Goal: Check status: Check status

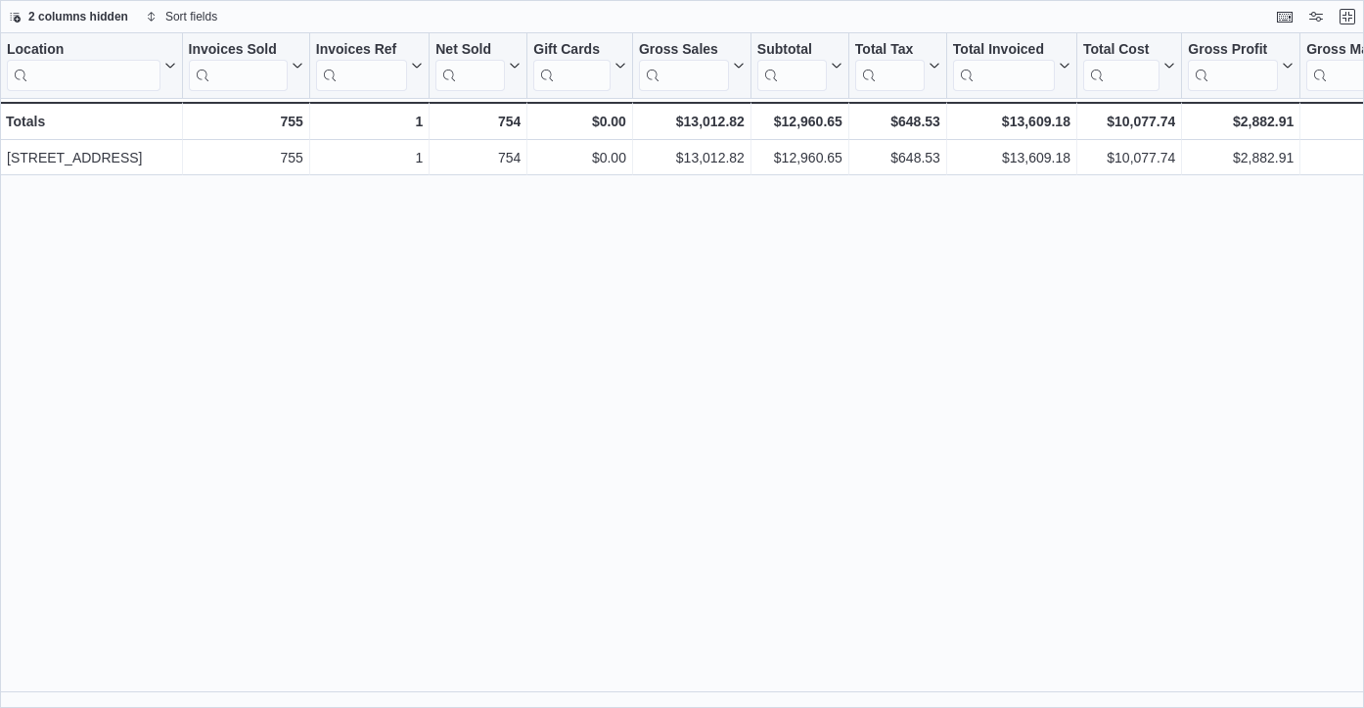
scroll to position [953, 0]
click at [1319, 147] on div "22.24%" at bounding box center [1364, 157] width 115 height 23
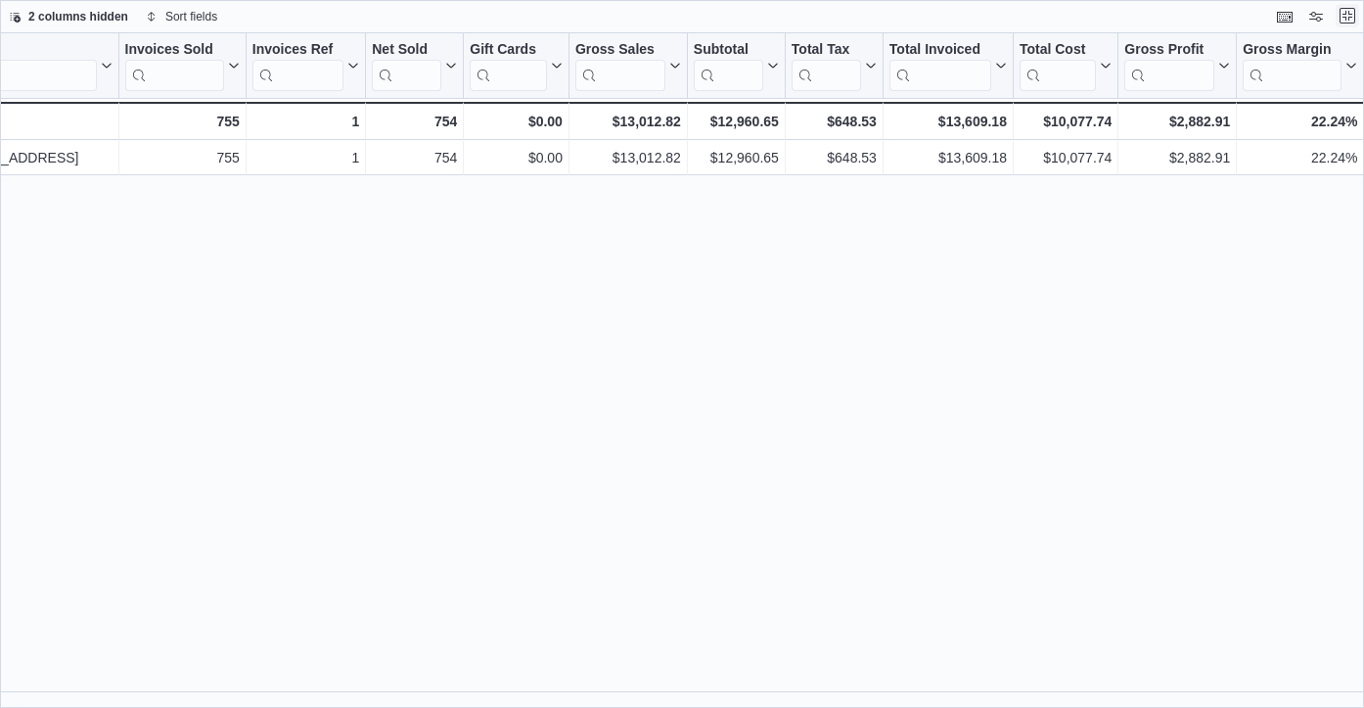
click at [1354, 10] on button "Exit fullscreen" at bounding box center [1347, 15] width 23 height 23
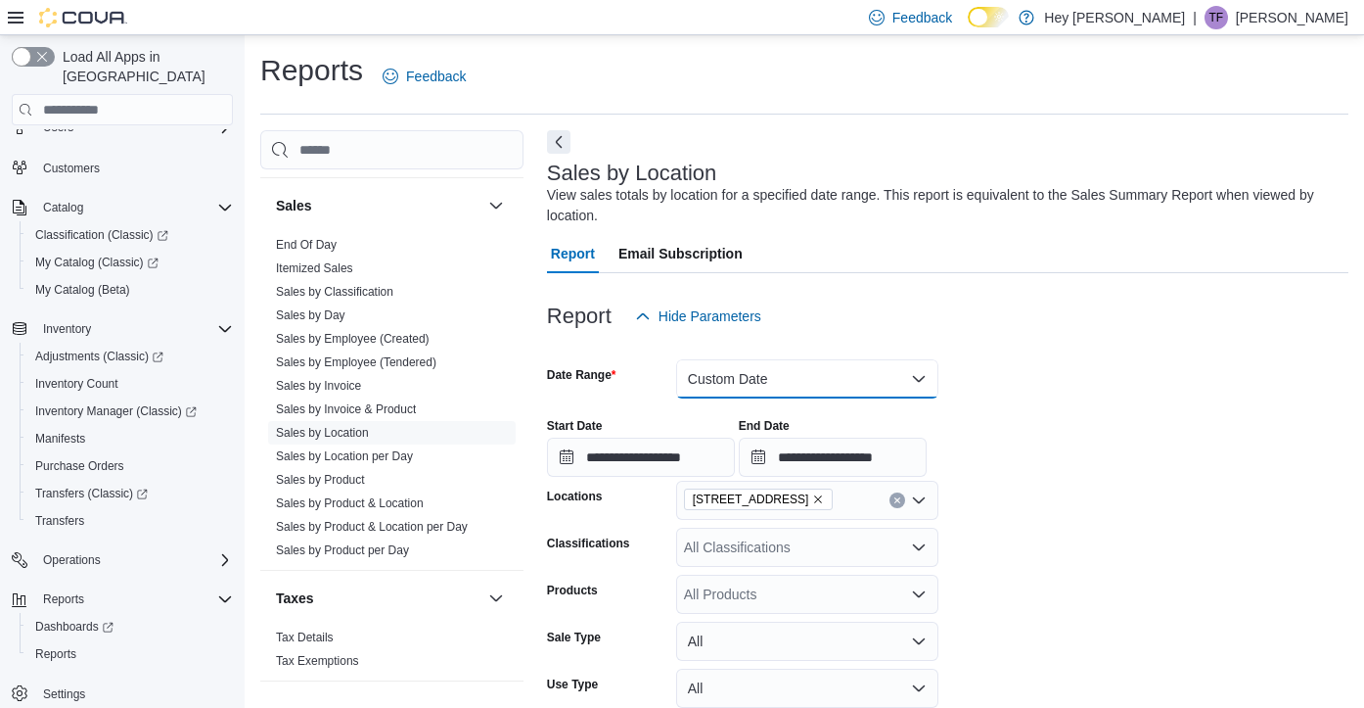
click at [919, 378] on button "Custom Date" at bounding box center [807, 378] width 262 height 39
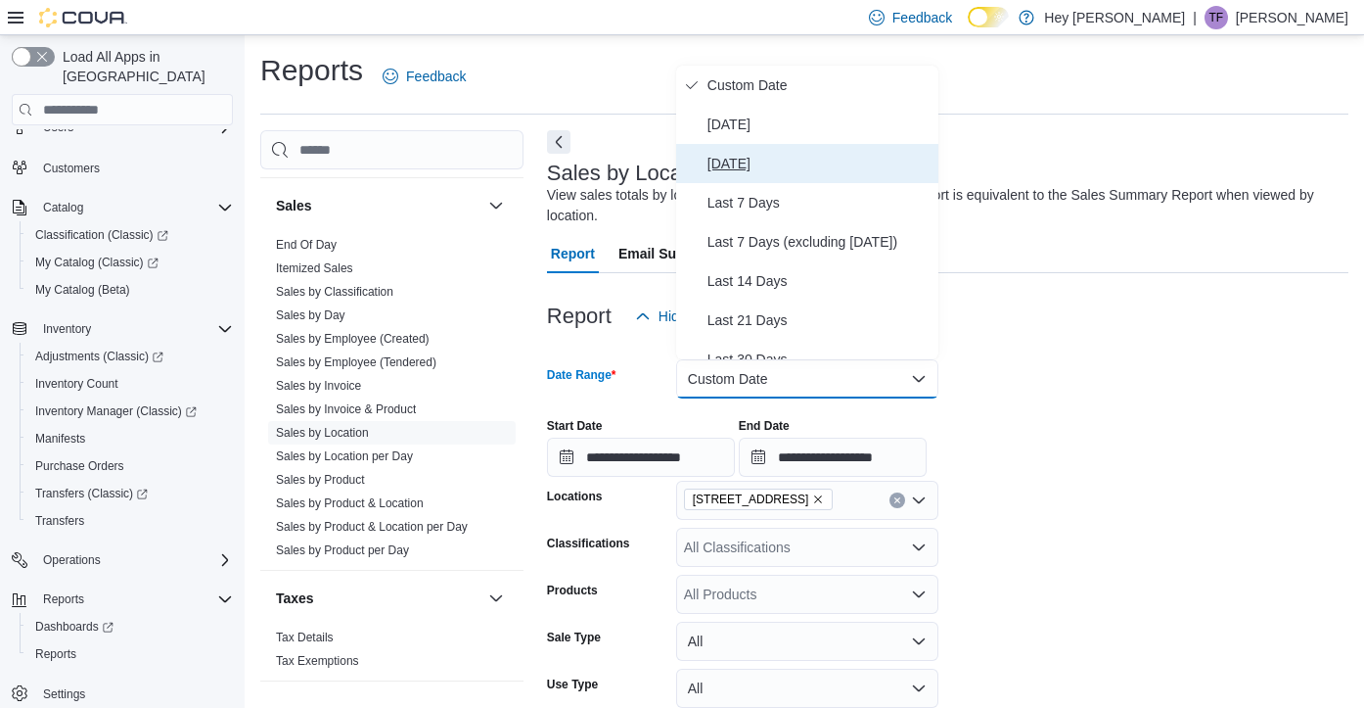
click at [753, 161] on span "[DATE]" at bounding box center [819, 163] width 223 height 23
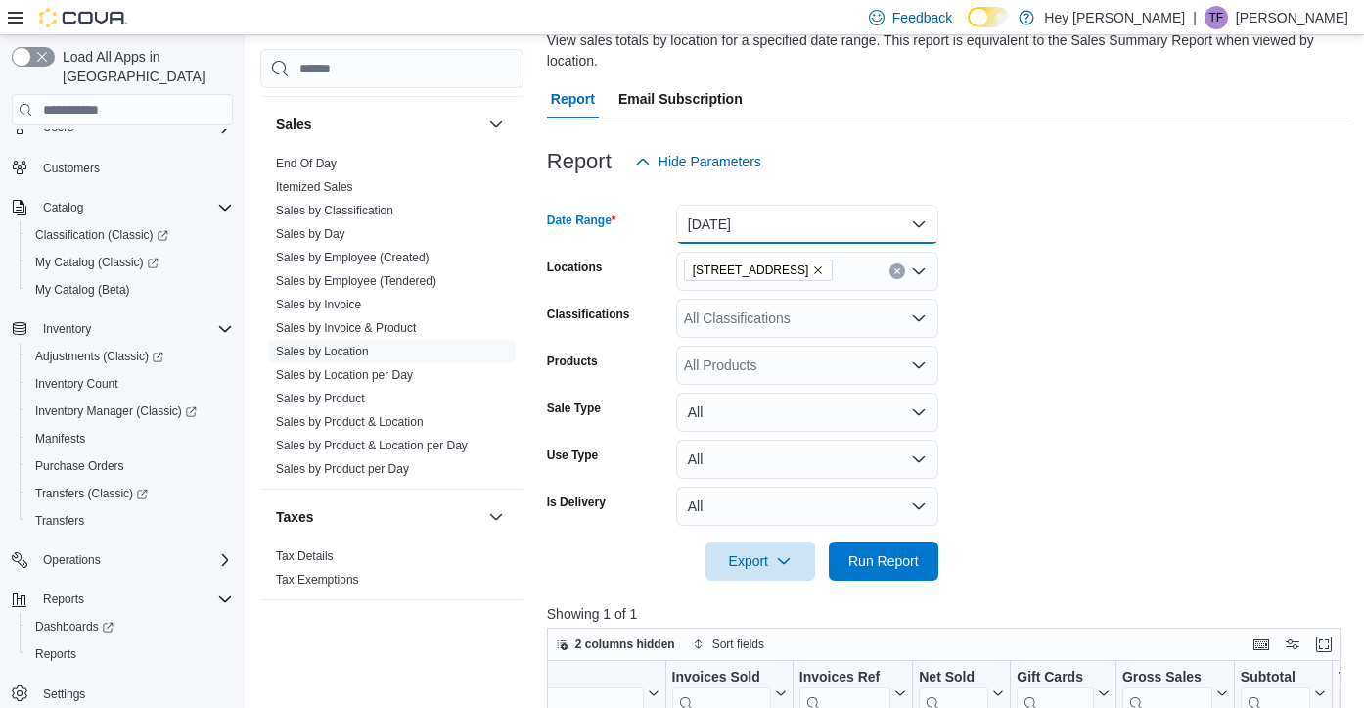
scroll to position [161, 0]
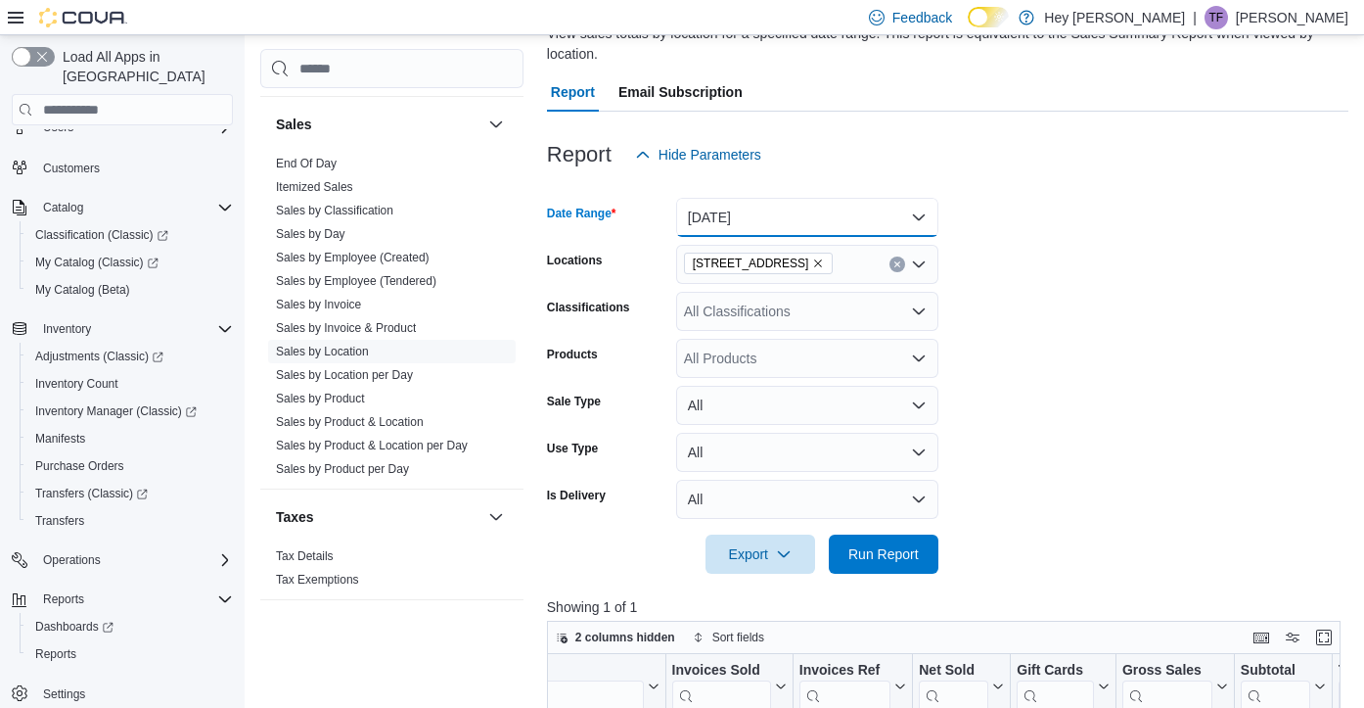
click at [821, 223] on button "[DATE]" at bounding box center [807, 217] width 262 height 39
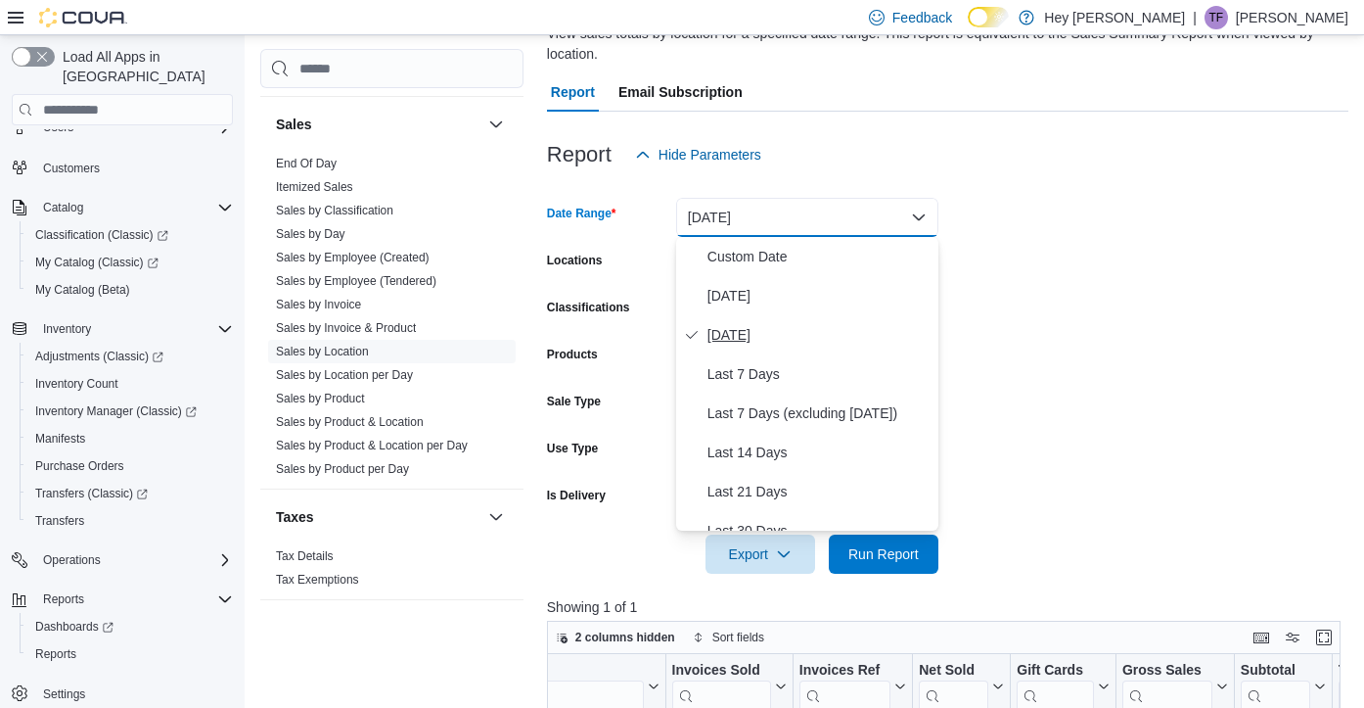
click at [775, 337] on span "[DATE]" at bounding box center [819, 334] width 223 height 23
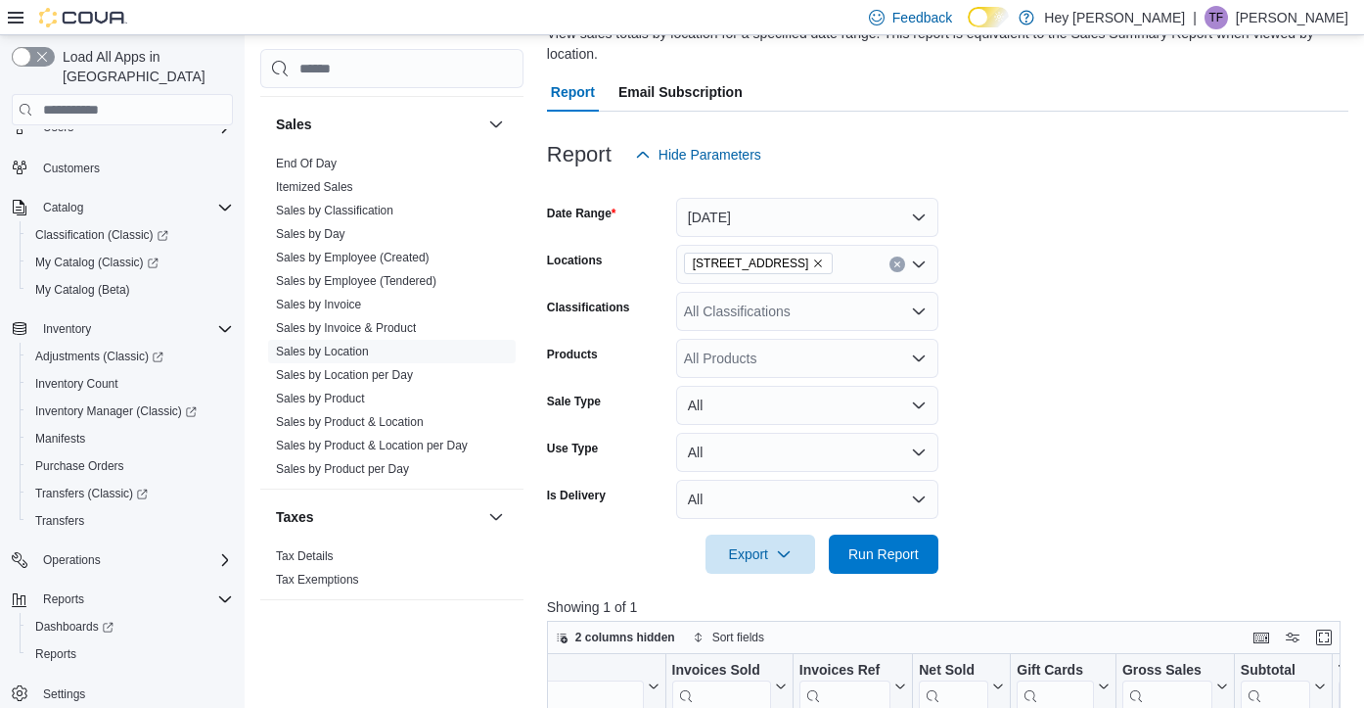
click at [1044, 431] on form "Date Range [DATE] Locations [STREET_ADDRESS] Classifications All Classification…" at bounding box center [948, 373] width 802 height 399
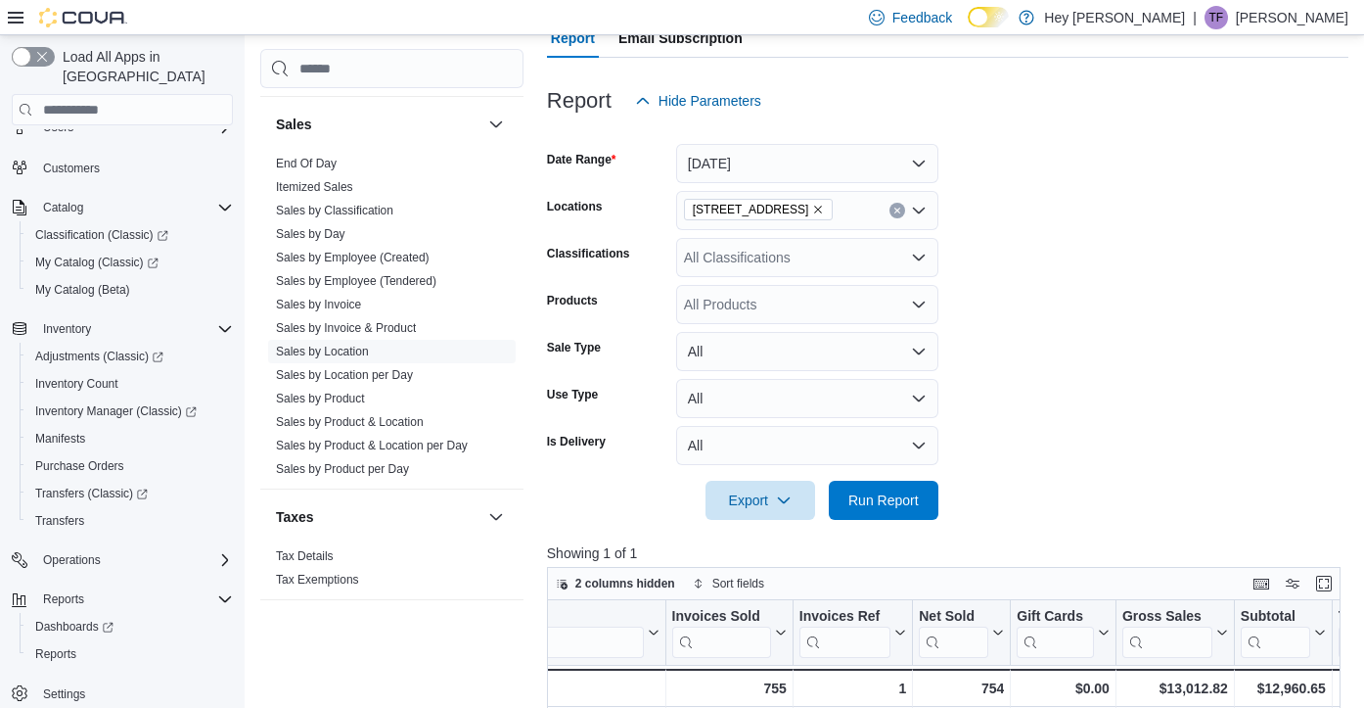
scroll to position [227, 0]
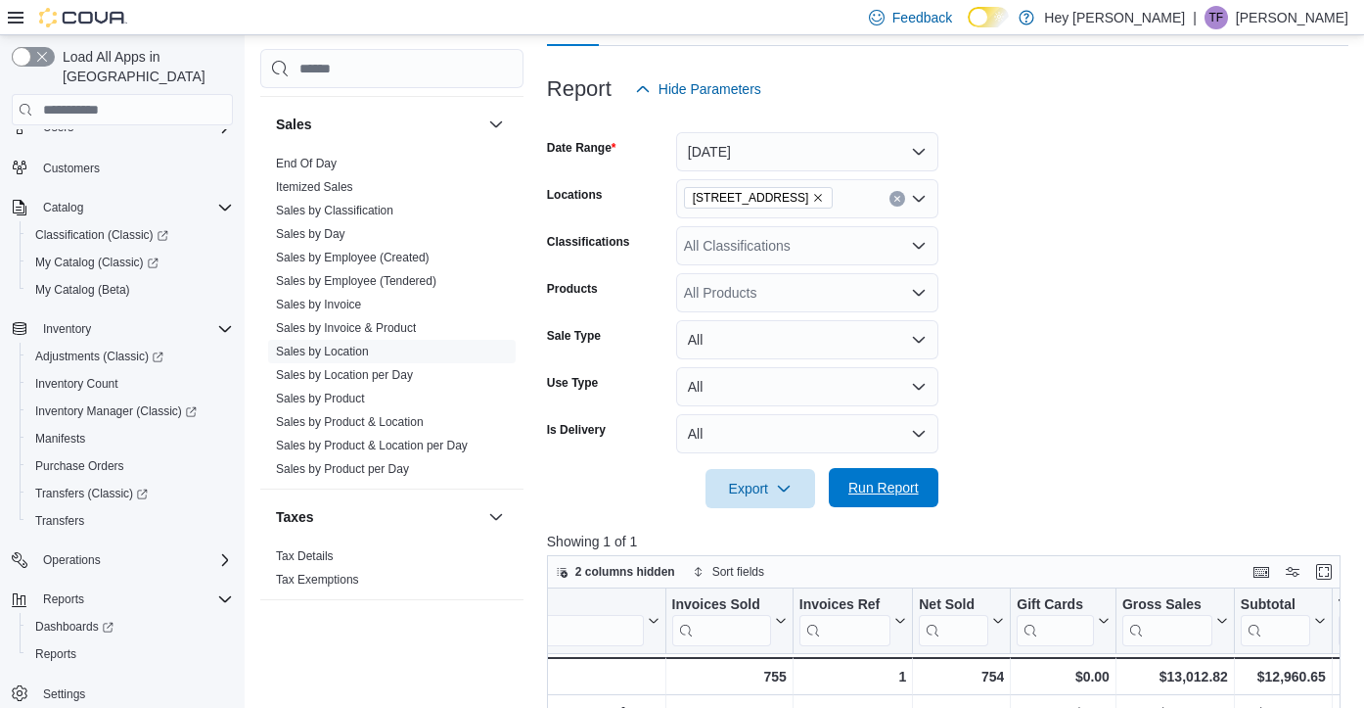
click at [885, 490] on span "Run Report" at bounding box center [884, 488] width 70 height 20
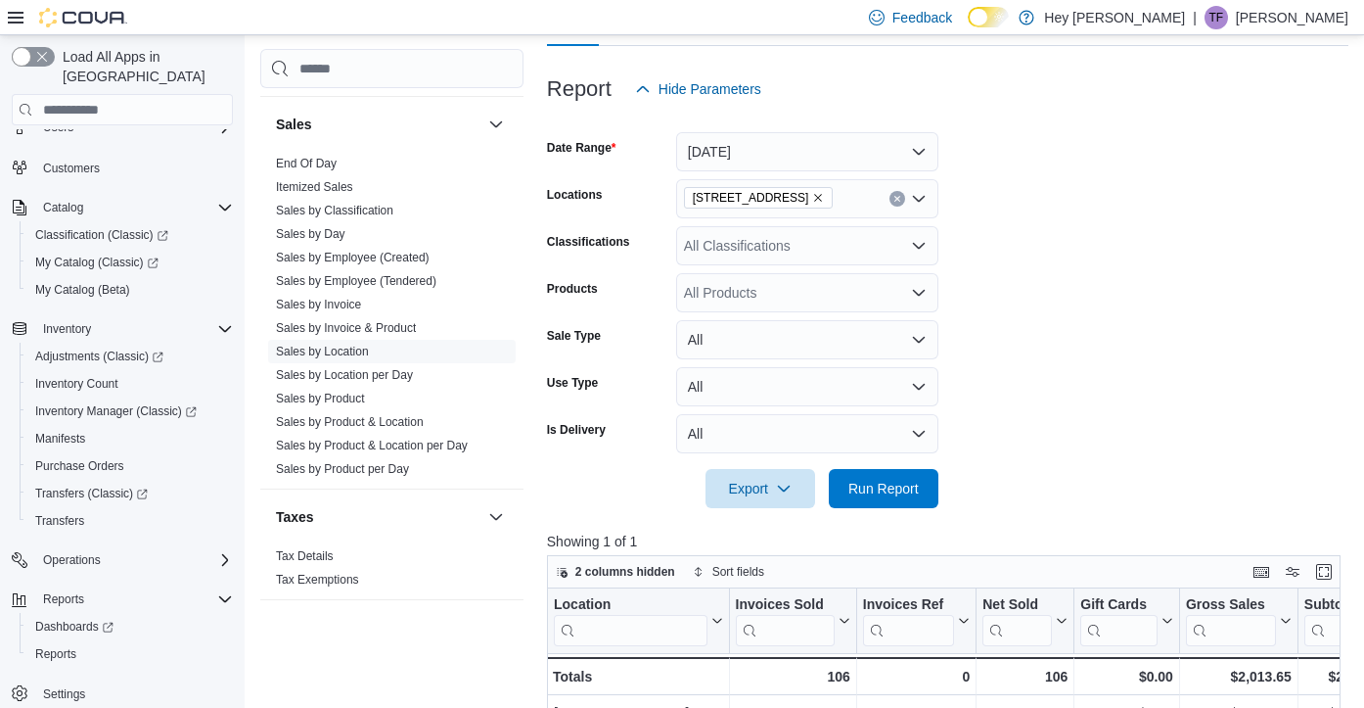
click at [1031, 310] on form "Date Range [DATE] Locations [STREET_ADDRESS] Classifications All Classification…" at bounding box center [948, 308] width 802 height 399
click at [1327, 570] on button "Enter fullscreen" at bounding box center [1324, 570] width 23 height 23
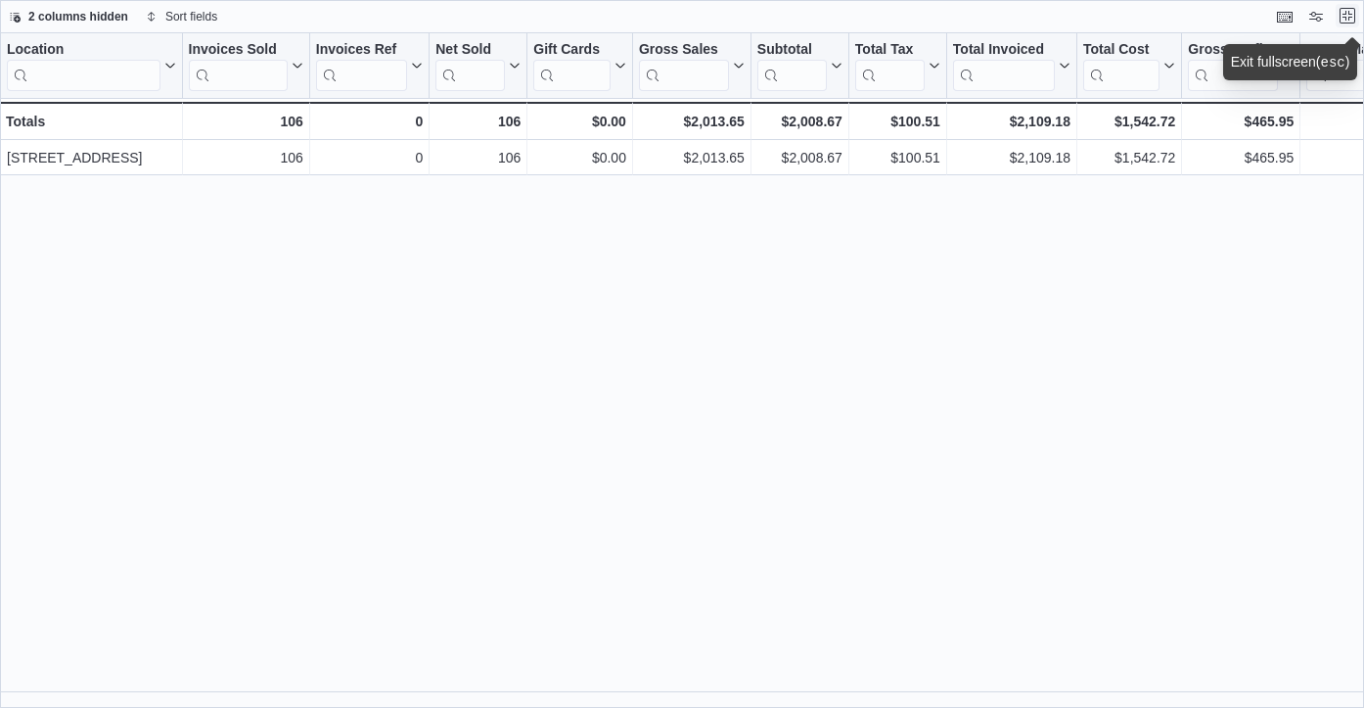
click at [1349, 20] on button "Exit fullscreen" at bounding box center [1347, 15] width 23 height 23
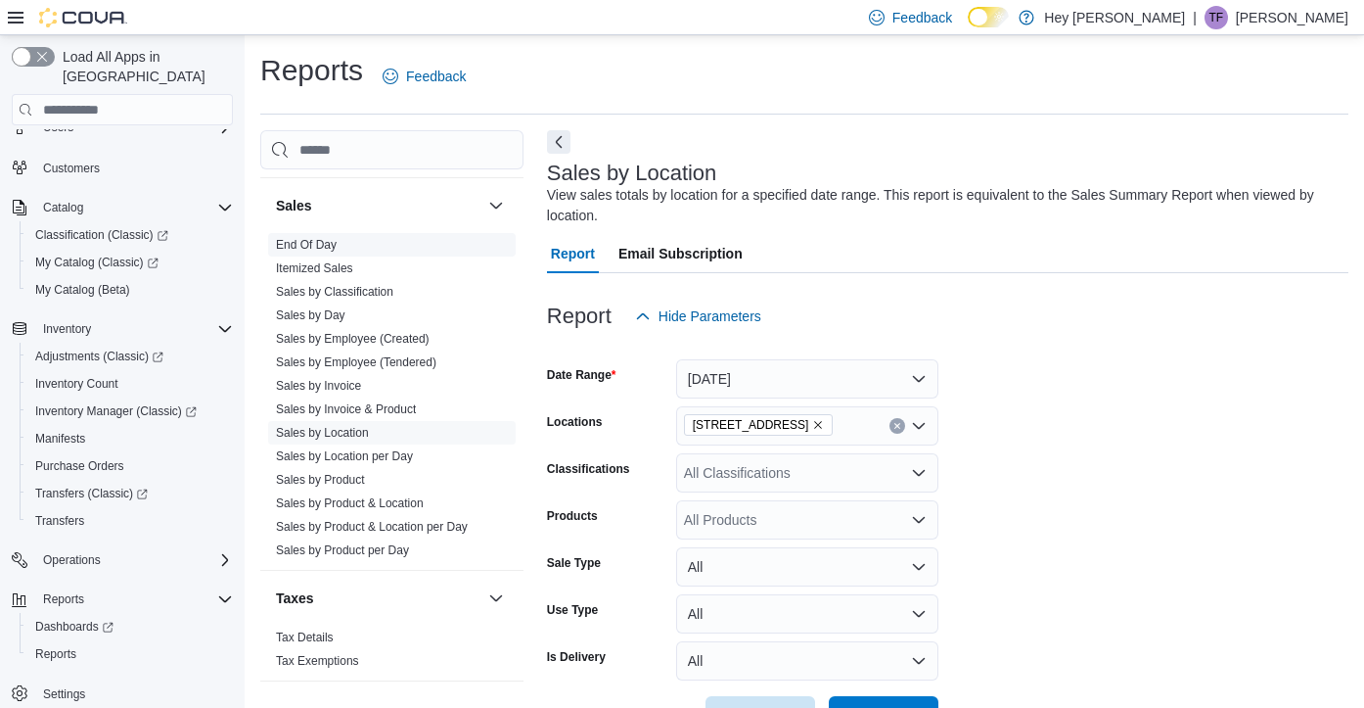
click at [342, 244] on span "End Of Day" at bounding box center [392, 244] width 248 height 23
click at [312, 251] on link "End Of Day" at bounding box center [306, 245] width 61 height 14
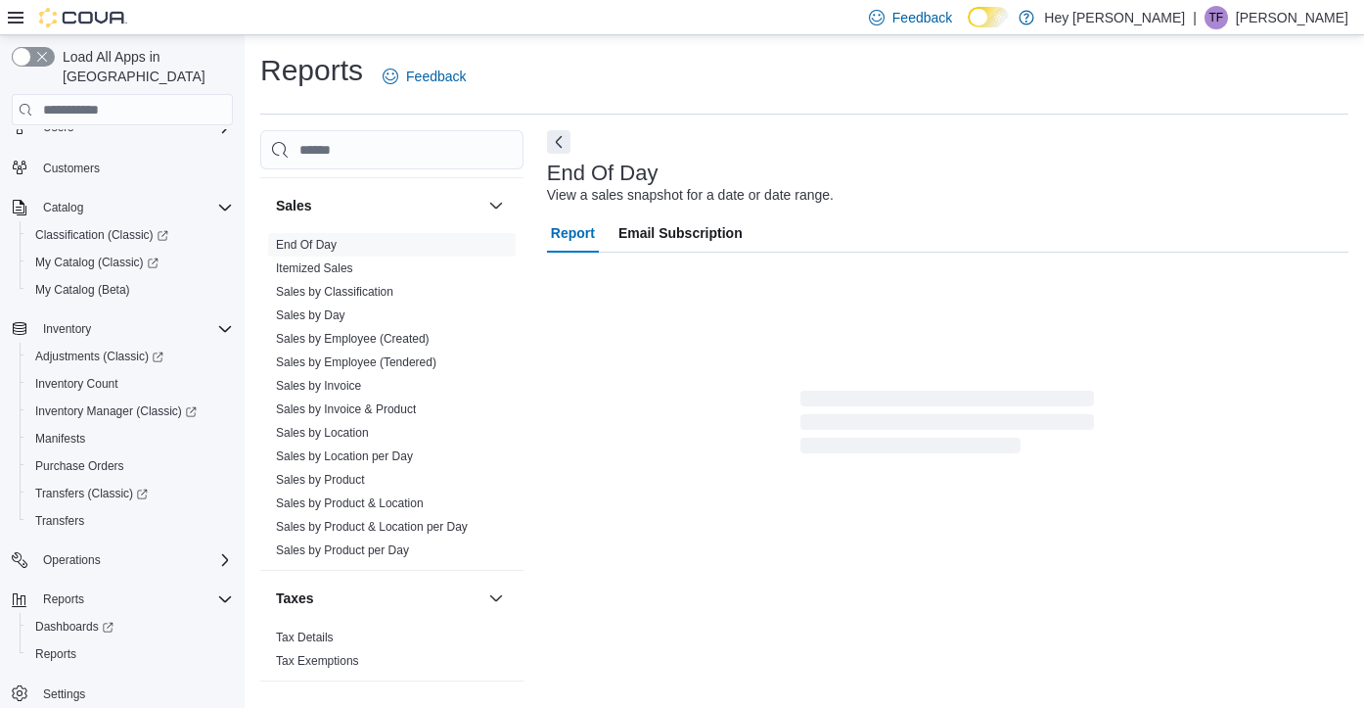
scroll to position [8, 0]
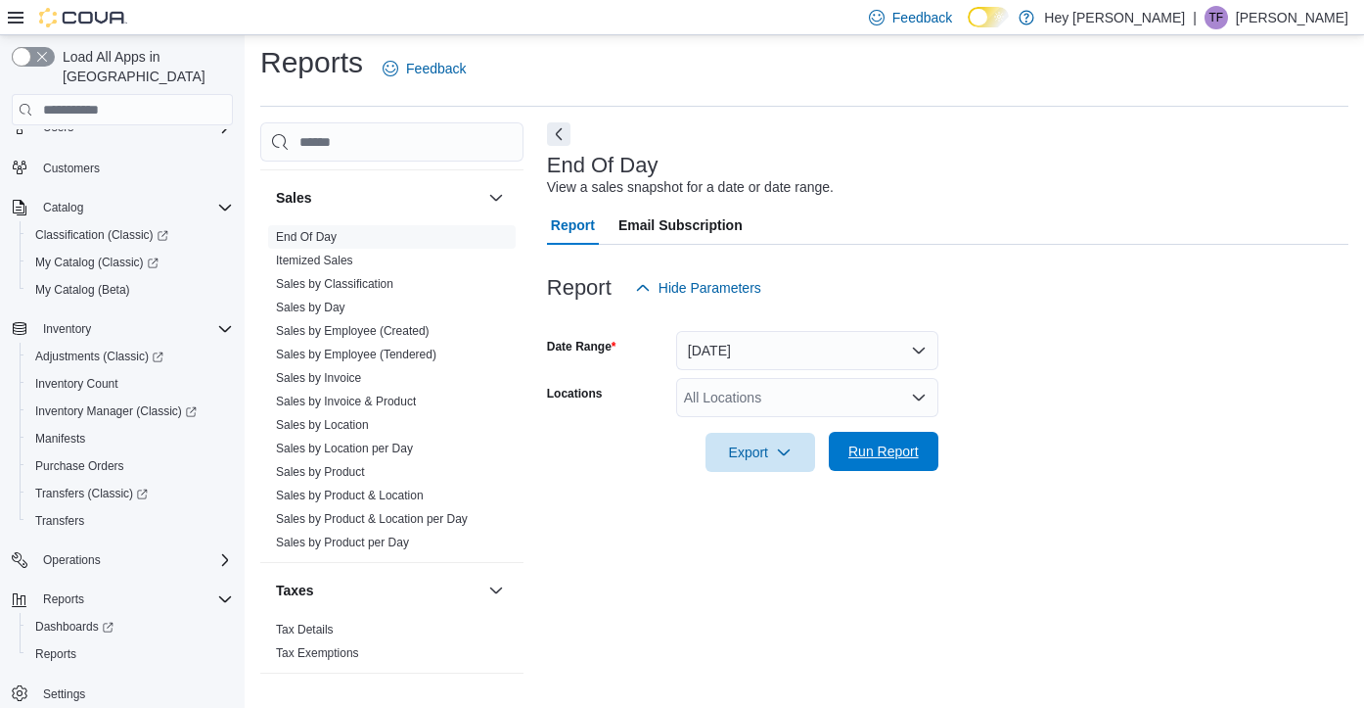
click at [892, 450] on span "Run Report" at bounding box center [884, 451] width 70 height 20
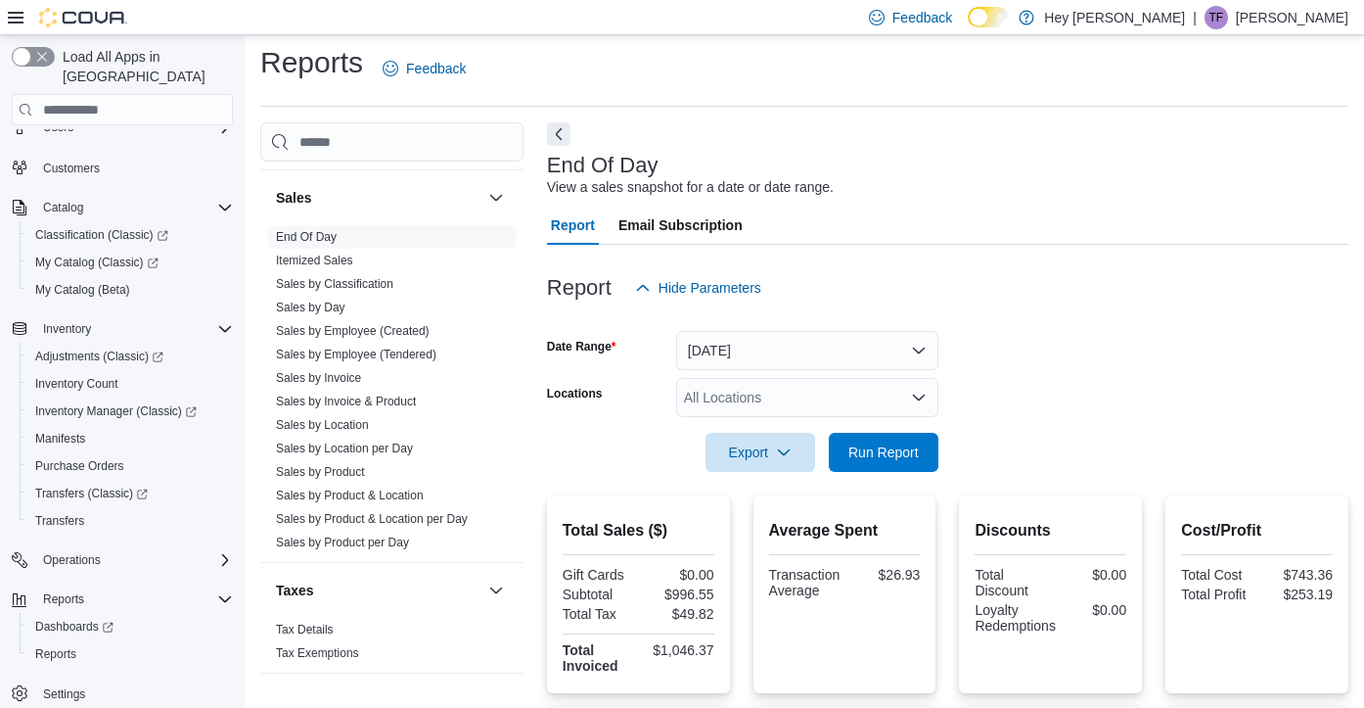
click at [1073, 348] on form "Date Range [DATE] Locations All Locations Export Run Report" at bounding box center [948, 389] width 802 height 164
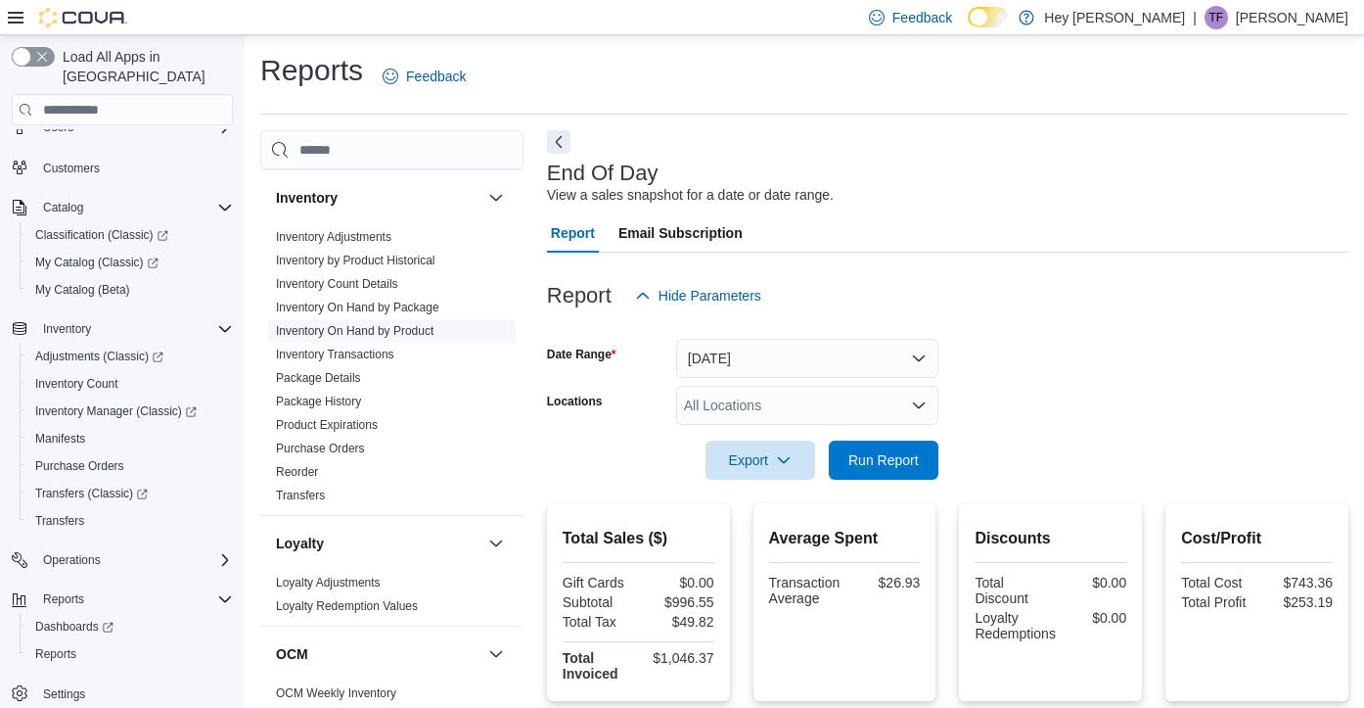
click at [334, 330] on link "Inventory On Hand by Product" at bounding box center [355, 331] width 158 height 14
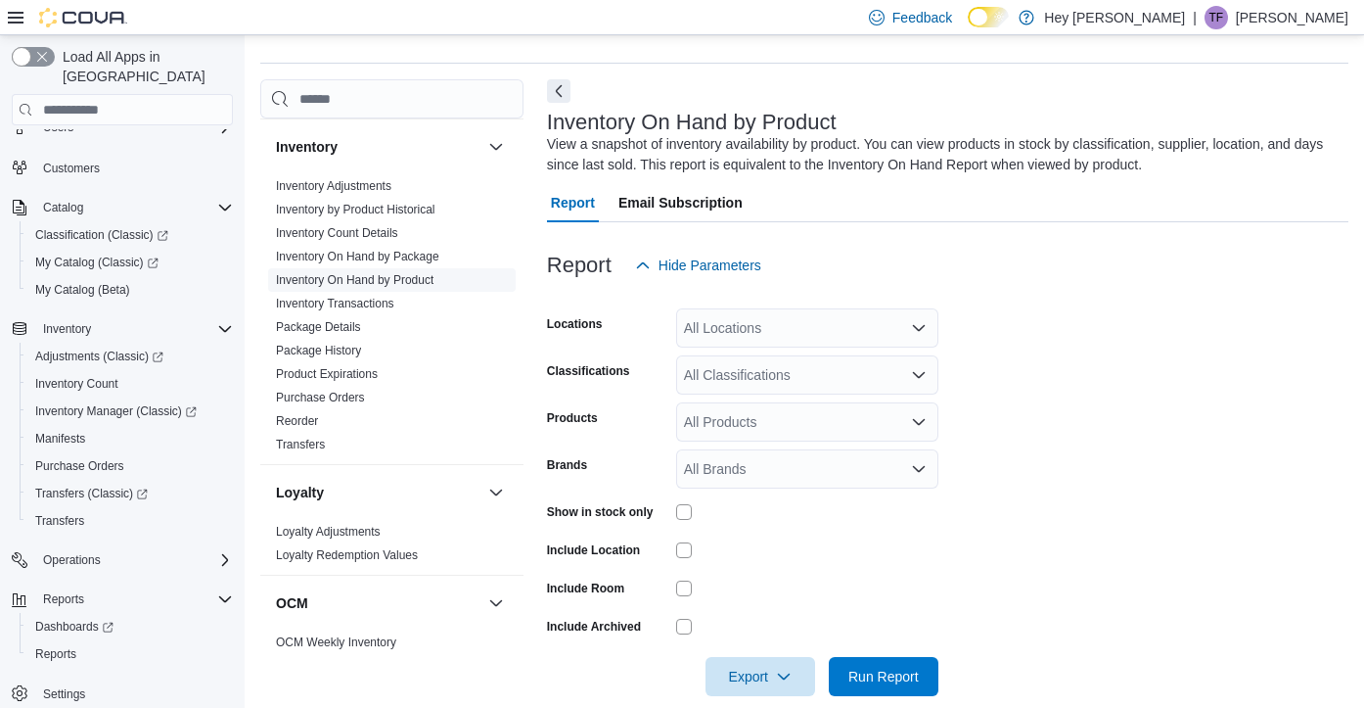
scroll to position [66, 0]
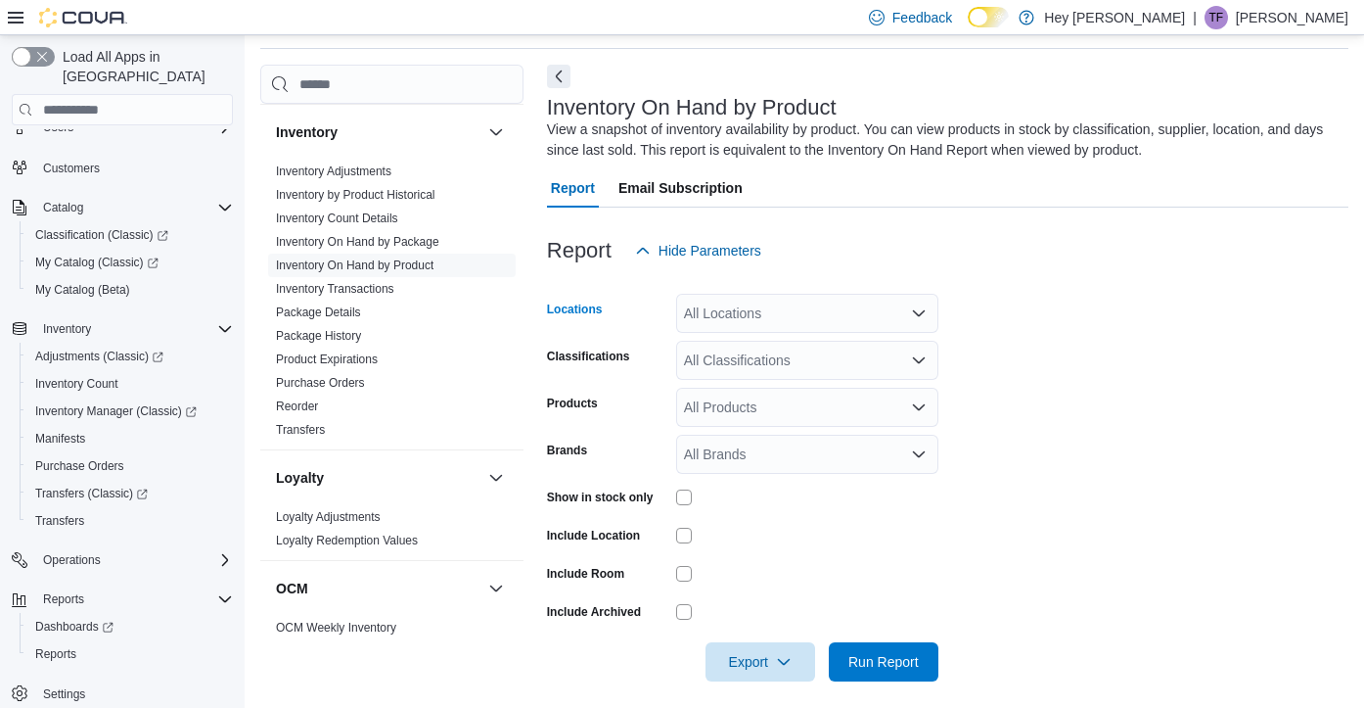
click at [914, 312] on icon "Open list of options" at bounding box center [919, 313] width 12 height 6
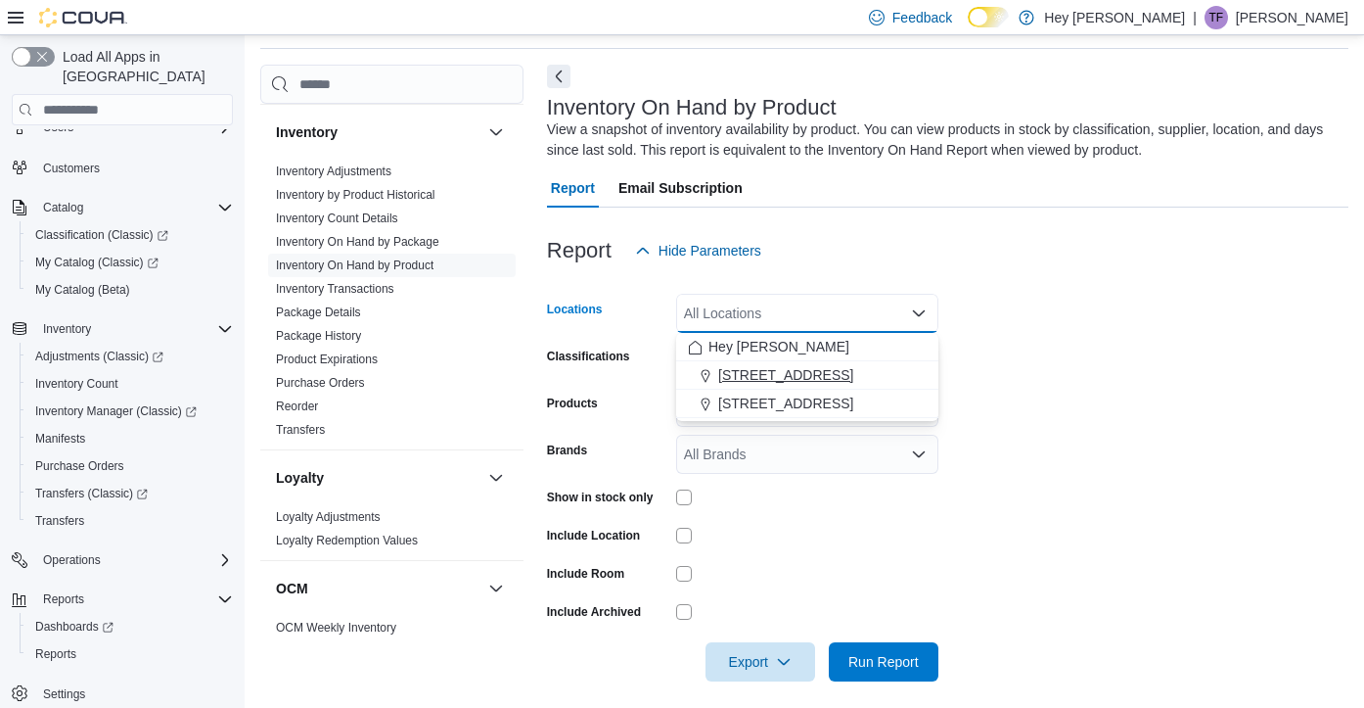
click at [812, 376] on span "[STREET_ADDRESS]" at bounding box center [785, 375] width 135 height 20
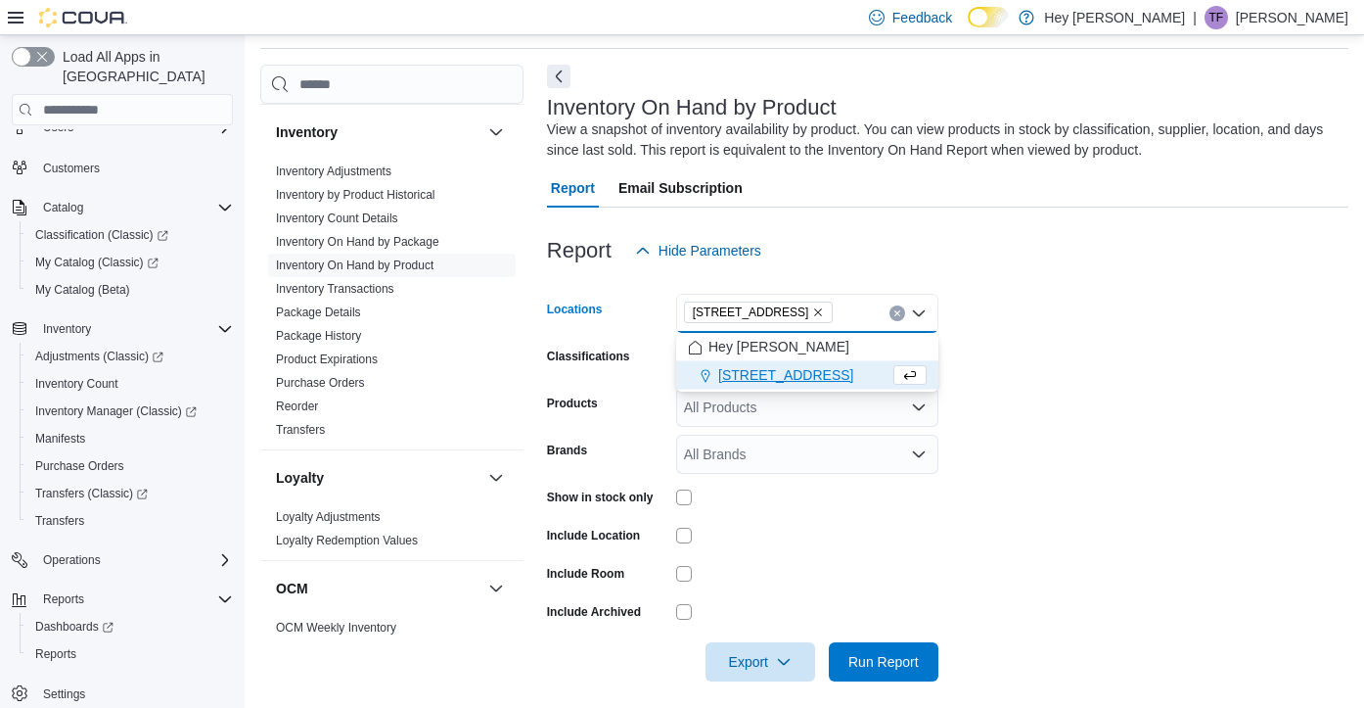
click at [1126, 393] on form "Locations [STREET_ADDRESS] Selected. [STREET_ADDRESS]. Press Backspace to delet…" at bounding box center [948, 475] width 802 height 411
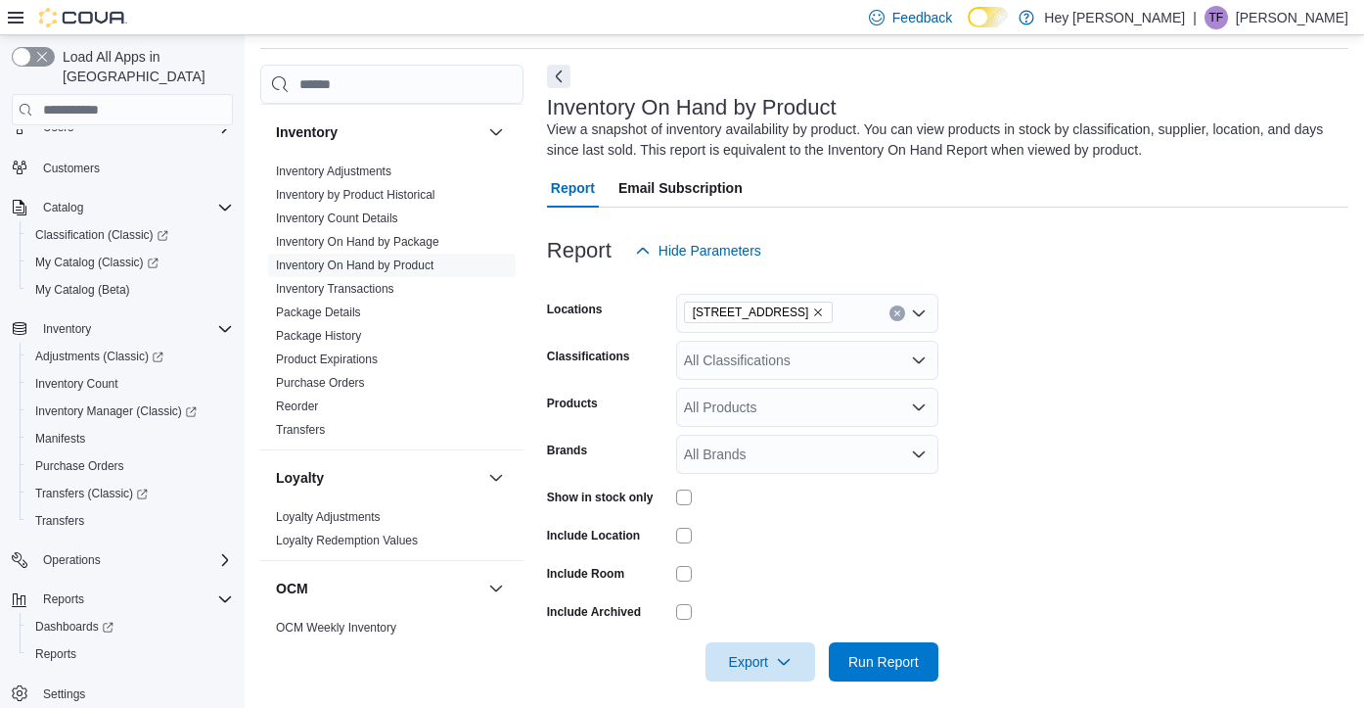
click at [926, 358] on icon "Open list of options" at bounding box center [919, 360] width 16 height 16
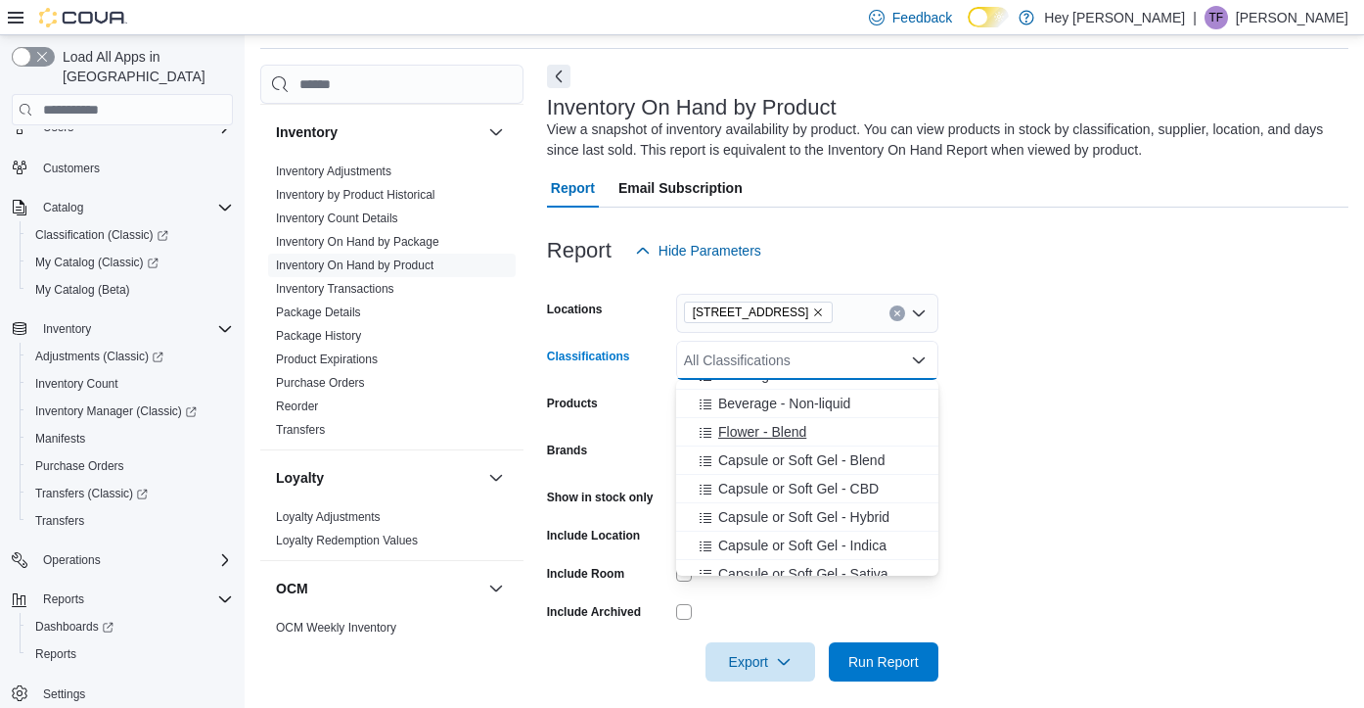
scroll to position [133, 0]
click at [752, 436] on span "Flower - Blend" at bounding box center [762, 431] width 88 height 20
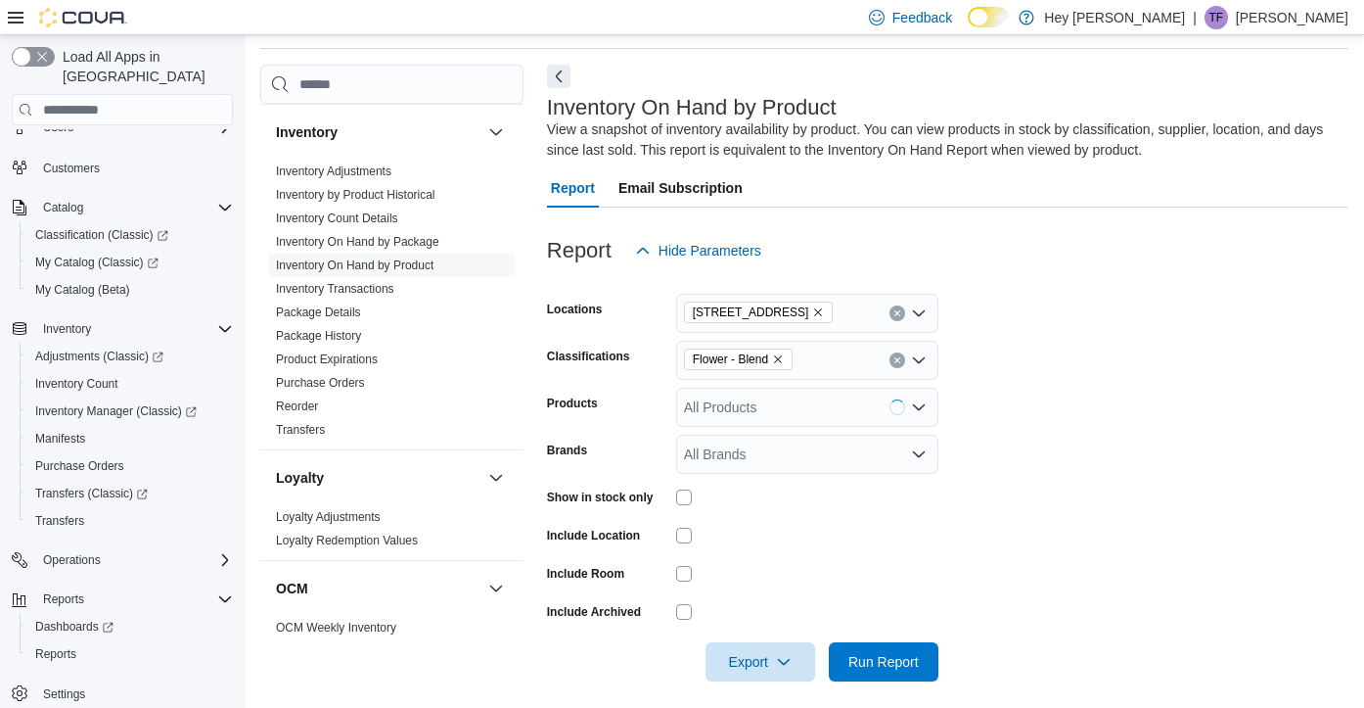
click at [1112, 432] on form "Locations [STREET_ADDRESS] Classifications Flower - Blend Products All Products…" at bounding box center [948, 475] width 802 height 411
click at [1039, 504] on form "Locations [STREET_ADDRESS] Classifications Flower - Blend Products All Products…" at bounding box center [948, 475] width 802 height 411
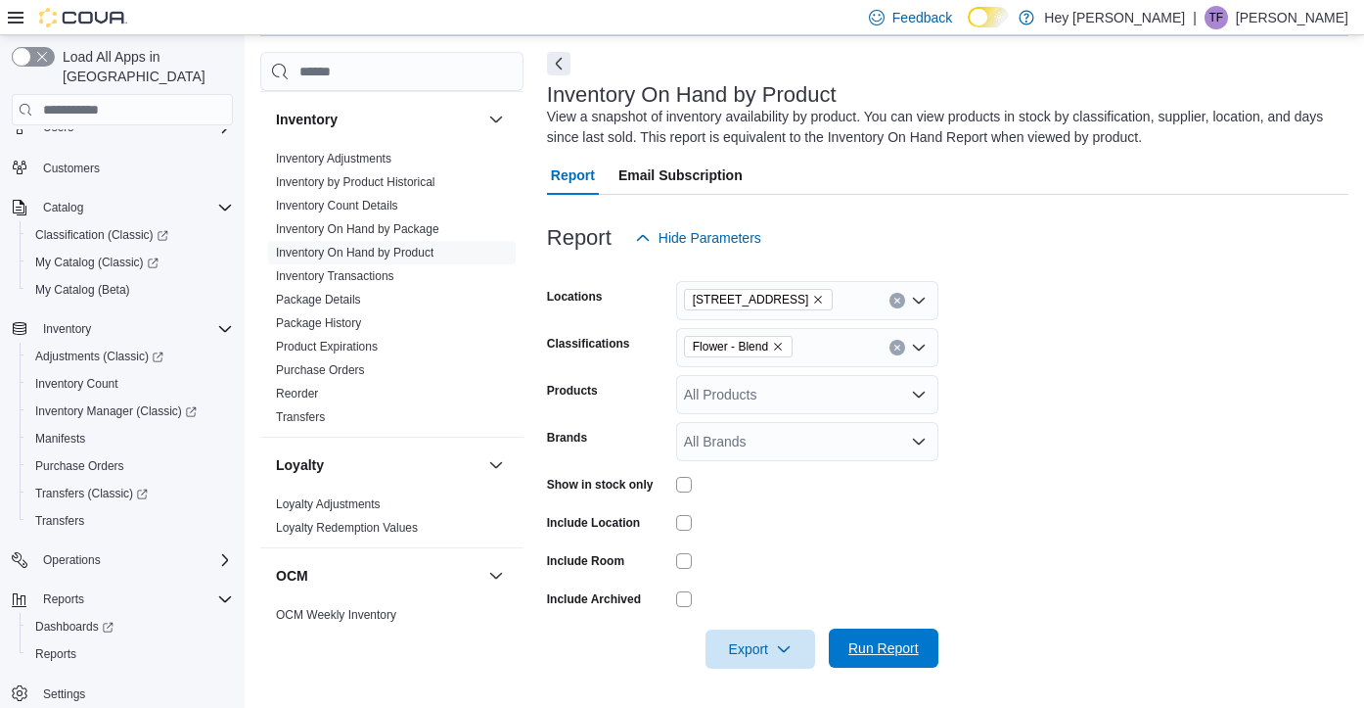
click at [899, 647] on span "Run Report" at bounding box center [884, 648] width 70 height 20
